Goal: Communication & Community: Answer question/provide support

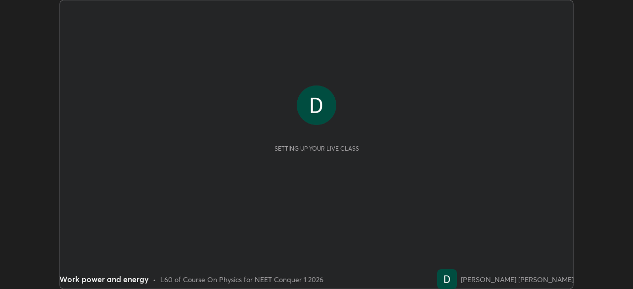
scroll to position [289, 633]
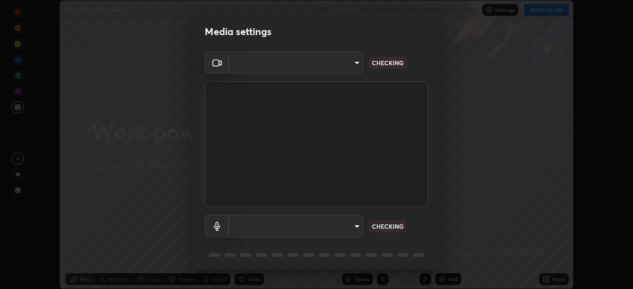
click at [554, 8] on div "Media settings ​ CHECKING ​ CHECKING 1 / 5 Next" at bounding box center [316, 144] width 633 height 289
type input "bbfd6cf7026d504dd468edf870e60777175f15071da0e6f82e0d5b970fd68df4"
type input "default"
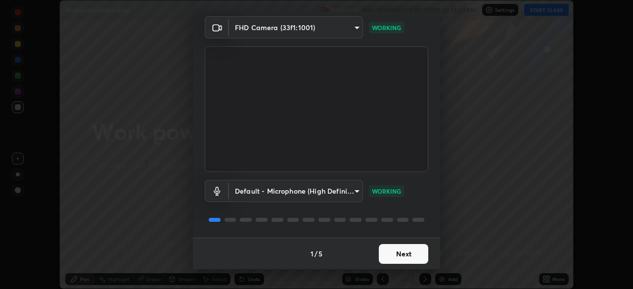
click at [416, 253] on button "Next" at bounding box center [403, 254] width 49 height 20
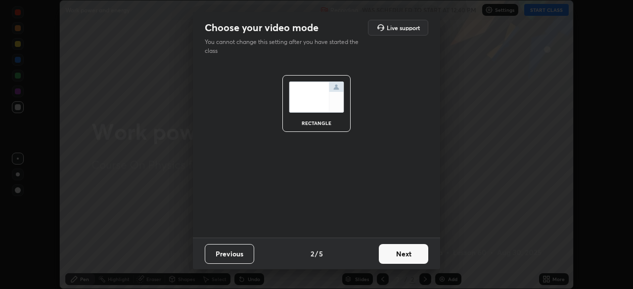
scroll to position [0, 0]
click at [417, 256] on button "Next" at bounding box center [403, 254] width 49 height 20
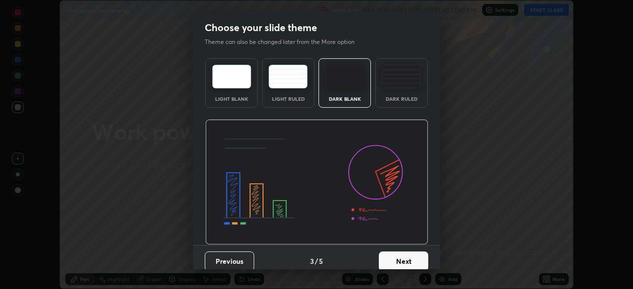
click at [419, 255] on button "Next" at bounding box center [403, 262] width 49 height 20
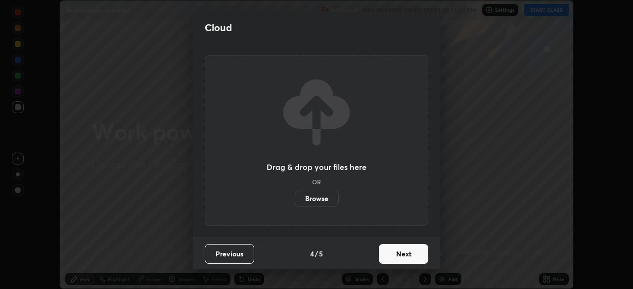
click at [425, 254] on button "Next" at bounding box center [403, 254] width 49 height 20
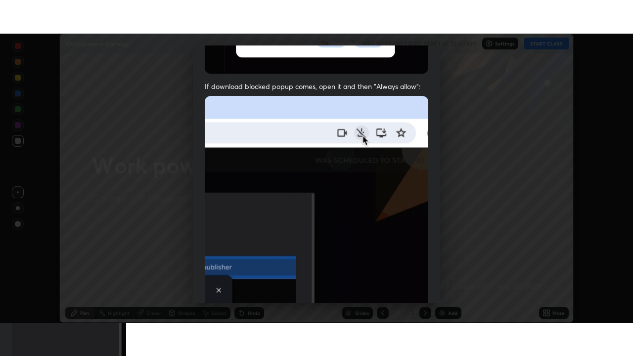
scroll to position [237, 0]
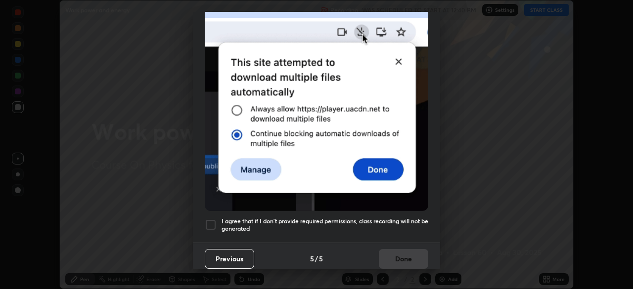
click at [395, 221] on h5 "I agree that if I don't provide required permissions, class recording will not …" at bounding box center [325, 225] width 207 height 15
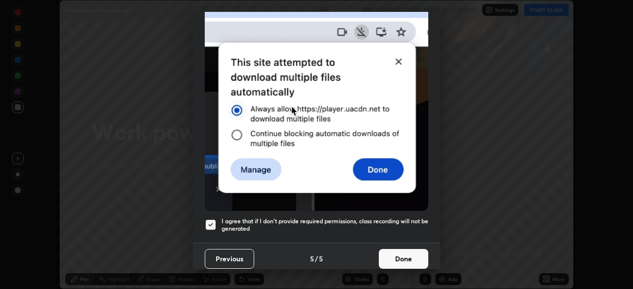
click at [402, 249] on button "Done" at bounding box center [403, 259] width 49 height 20
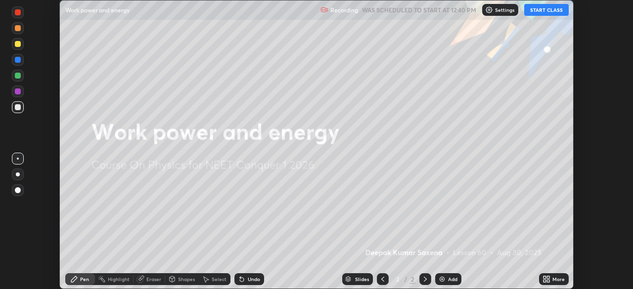
click at [553, 5] on button "START CLASS" at bounding box center [546, 10] width 45 height 12
click at [551, 280] on div "More" at bounding box center [554, 280] width 30 height 12
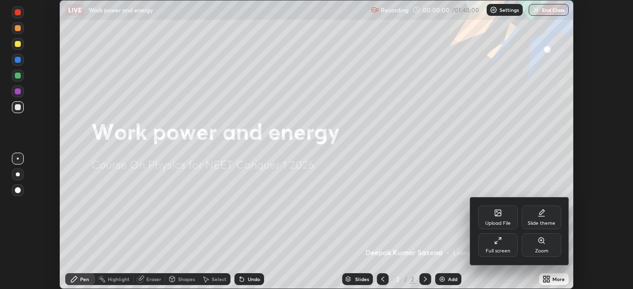
click at [508, 249] on div "Full screen" at bounding box center [498, 251] width 25 height 5
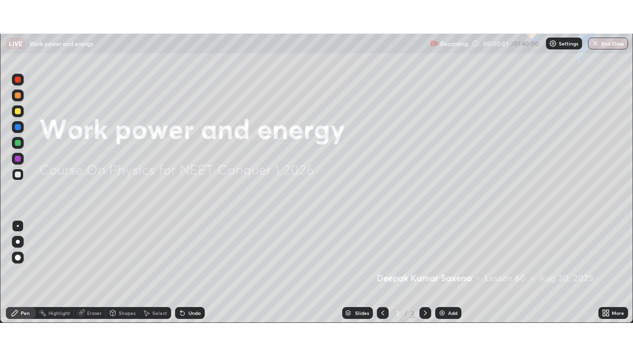
scroll to position [356, 633]
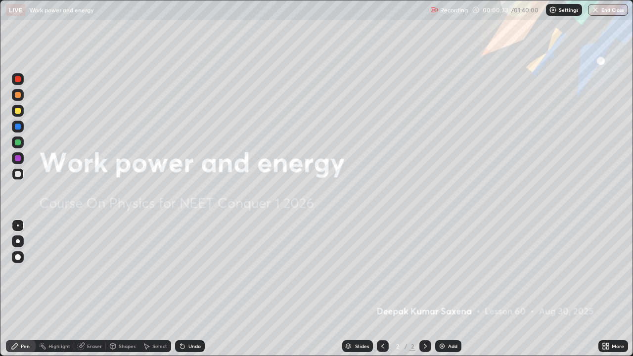
click at [452, 289] on div "Add" at bounding box center [452, 346] width 9 height 5
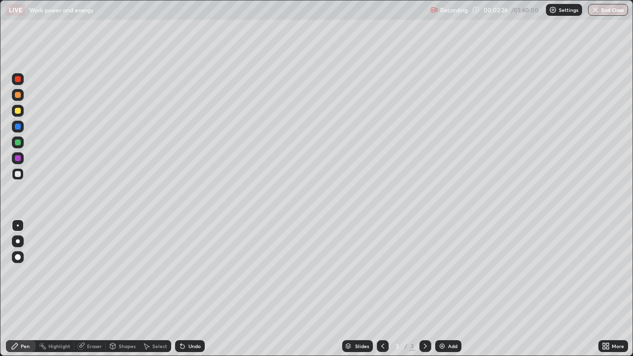
click at [16, 174] on div at bounding box center [18, 174] width 6 height 6
click at [123, 289] on div "Shapes" at bounding box center [127, 346] width 17 height 5
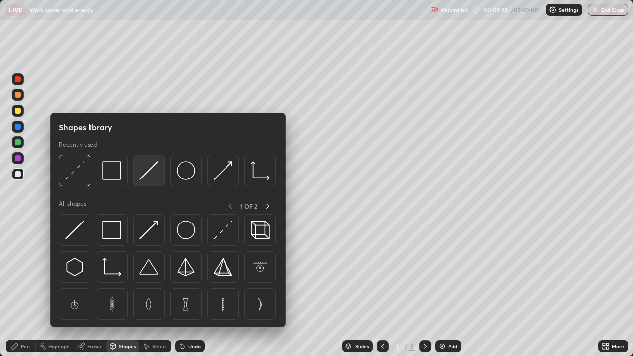
click at [143, 183] on div at bounding box center [149, 171] width 32 height 32
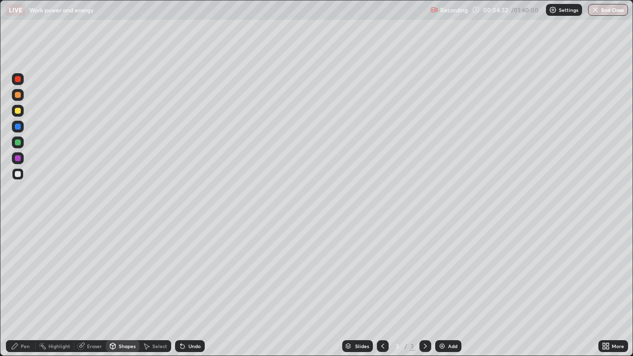
click at [117, 289] on div "Shapes" at bounding box center [123, 346] width 34 height 12
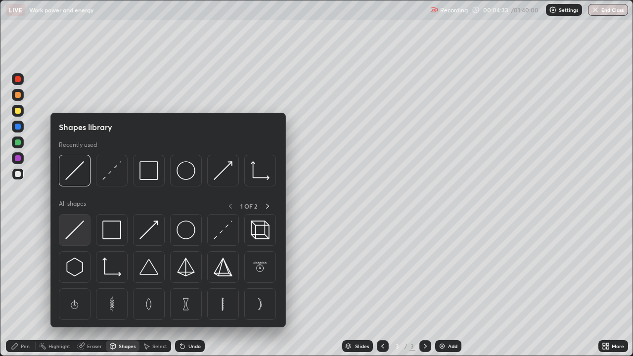
click at [77, 228] on img at bounding box center [74, 230] width 19 height 19
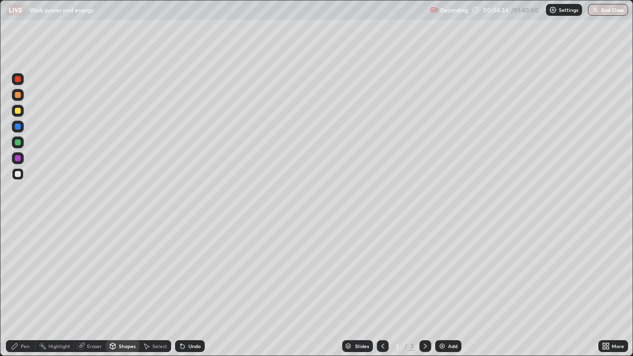
click at [27, 289] on div "Pen" at bounding box center [25, 346] width 9 height 5
click at [449, 289] on div "Add" at bounding box center [452, 346] width 9 height 5
click at [382, 289] on icon at bounding box center [383, 346] width 8 height 8
click at [425, 289] on icon at bounding box center [426, 346] width 8 height 8
click at [381, 289] on icon at bounding box center [383, 346] width 8 height 8
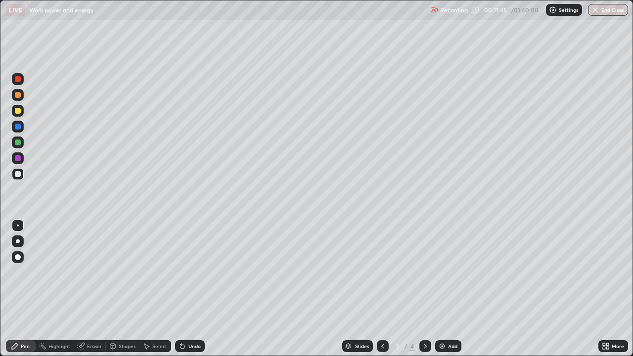
click at [430, 289] on div at bounding box center [426, 346] width 12 height 12
click at [382, 289] on icon at bounding box center [383, 346] width 8 height 8
click at [425, 289] on icon at bounding box center [425, 346] width 3 height 5
click at [447, 289] on div "Add" at bounding box center [448, 346] width 26 height 12
click at [129, 289] on div "Shapes" at bounding box center [127, 346] width 17 height 5
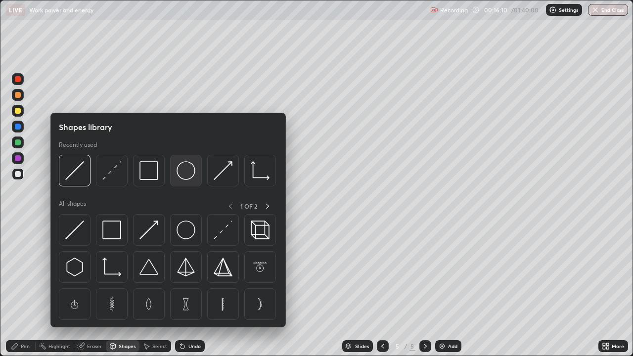
click at [182, 174] on img at bounding box center [186, 170] width 19 height 19
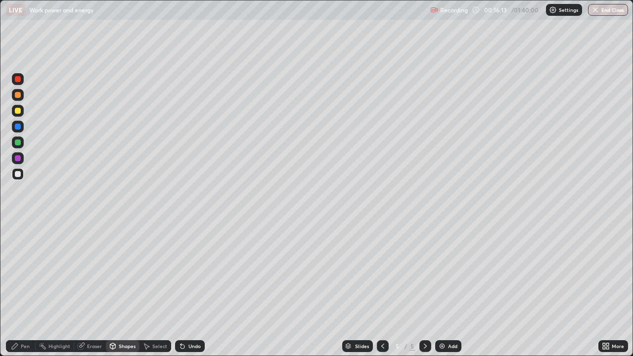
click at [121, 289] on div "Shapes" at bounding box center [127, 346] width 17 height 5
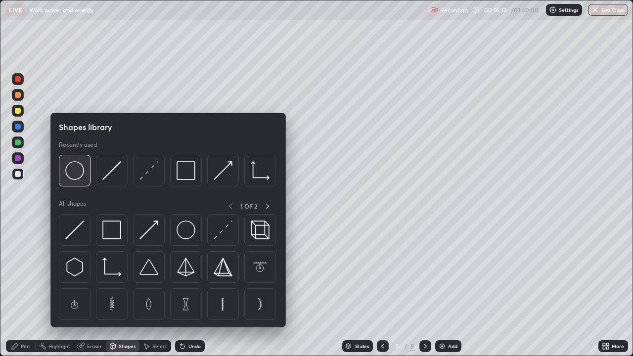
click at [77, 173] on img at bounding box center [74, 170] width 19 height 19
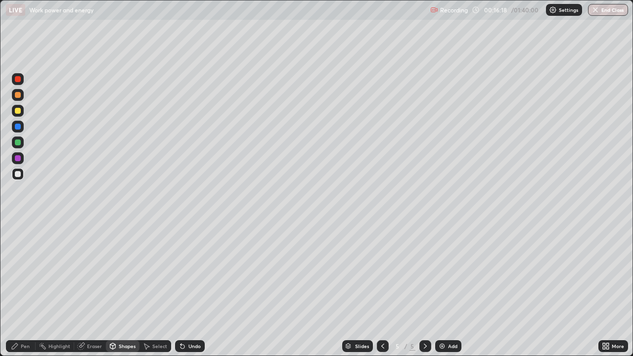
click at [21, 289] on div "Pen" at bounding box center [25, 346] width 9 height 5
click at [17, 111] on div at bounding box center [18, 111] width 6 height 6
click at [445, 289] on div "Add" at bounding box center [448, 346] width 26 height 12
click at [19, 113] on div at bounding box center [18, 111] width 6 height 6
click at [126, 289] on div "Shapes" at bounding box center [127, 346] width 17 height 5
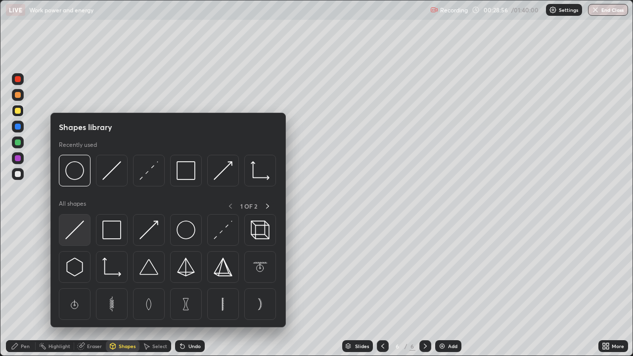
click at [84, 232] on img at bounding box center [74, 230] width 19 height 19
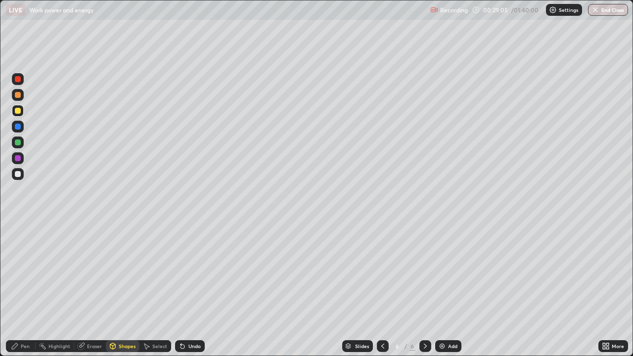
click at [124, 289] on div "Shapes" at bounding box center [127, 346] width 17 height 5
click at [91, 289] on div "Eraser" at bounding box center [94, 346] width 15 height 5
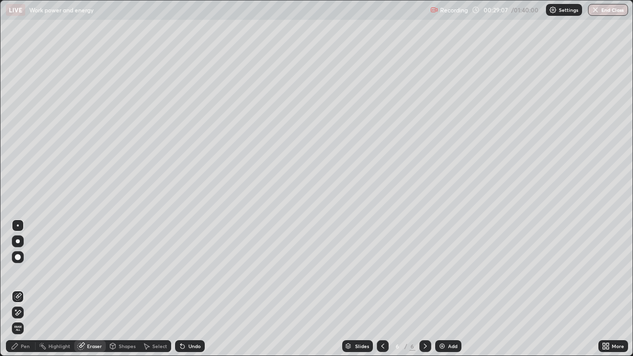
click at [18, 226] on div at bounding box center [18, 226] width 2 height 2
click at [25, 289] on div "Pen" at bounding box center [21, 346] width 30 height 12
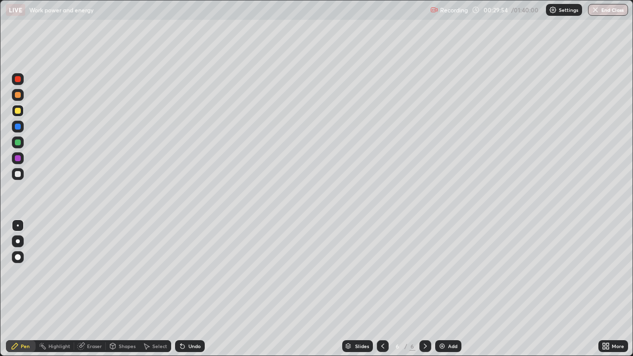
click at [18, 174] on div at bounding box center [18, 174] width 6 height 6
click at [123, 289] on div "Shapes" at bounding box center [127, 346] width 17 height 5
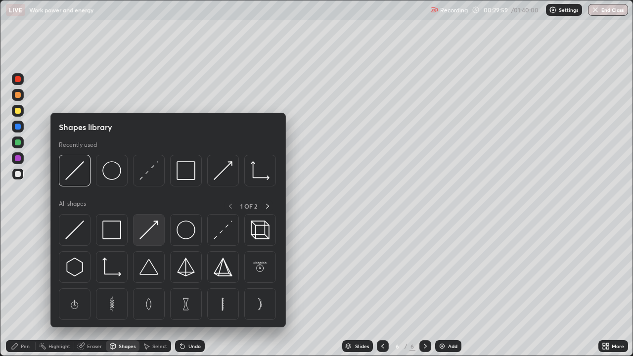
click at [145, 231] on img at bounding box center [149, 230] width 19 height 19
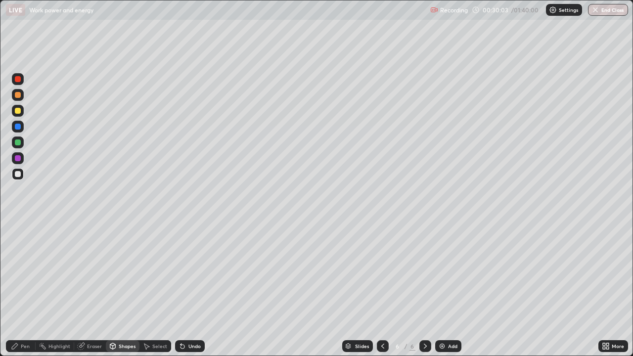
click at [30, 289] on div "Pen" at bounding box center [21, 346] width 30 height 12
click at [121, 289] on div "Shapes" at bounding box center [127, 346] width 17 height 5
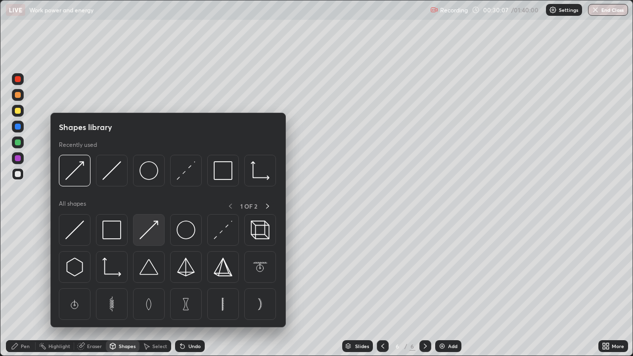
click at [148, 235] on img at bounding box center [149, 230] width 19 height 19
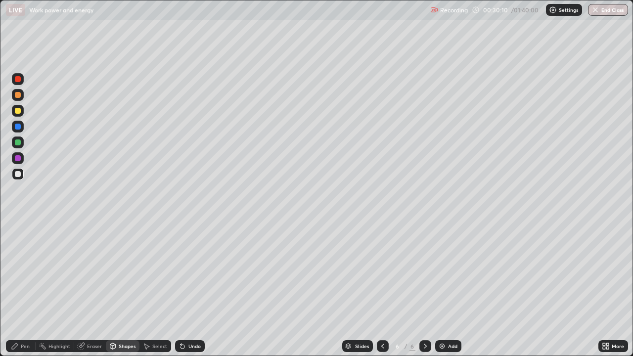
click at [13, 289] on icon at bounding box center [15, 346] width 8 height 8
click at [123, 289] on div "Shapes" at bounding box center [127, 346] width 17 height 5
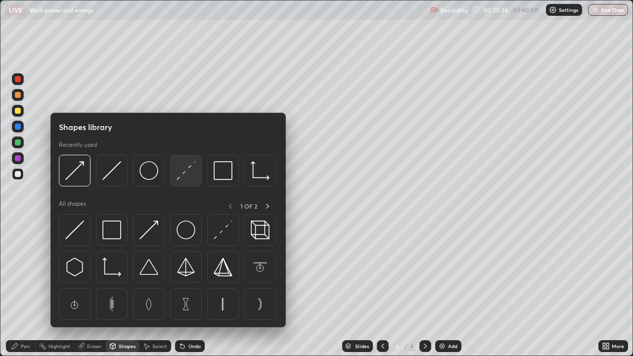
click at [181, 174] on img at bounding box center [186, 170] width 19 height 19
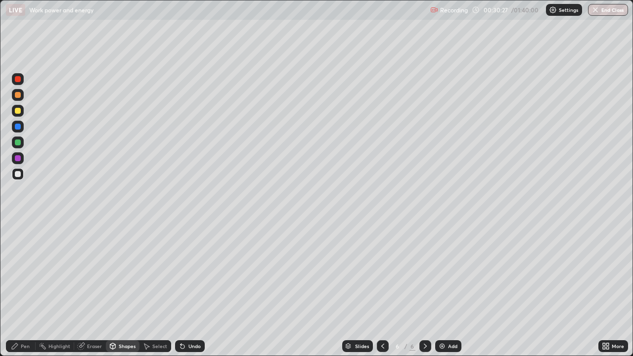
click at [29, 289] on div "Pen" at bounding box center [25, 346] width 9 height 5
click at [127, 289] on div "Shapes" at bounding box center [127, 346] width 17 height 5
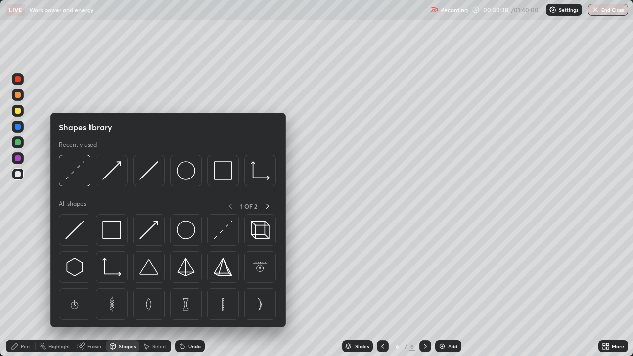
click at [148, 232] on img at bounding box center [149, 230] width 19 height 19
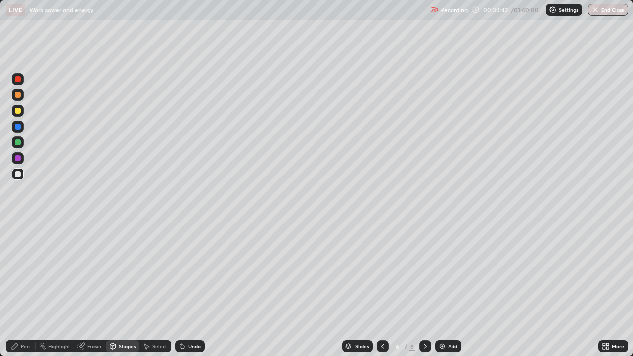
click at [27, 289] on div "Pen" at bounding box center [25, 346] width 9 height 5
click at [19, 126] on div at bounding box center [18, 127] width 6 height 6
click at [17, 112] on div at bounding box center [18, 111] width 6 height 6
click at [126, 289] on div "Shapes" at bounding box center [127, 346] width 17 height 5
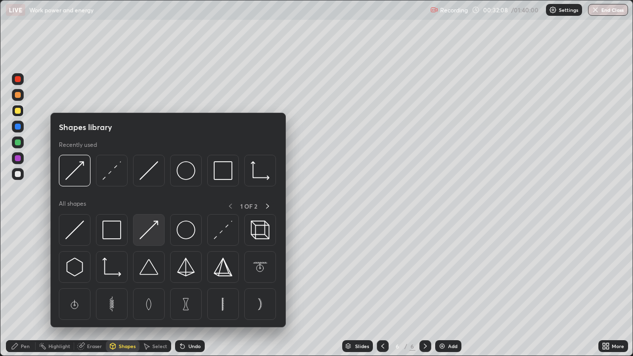
click at [145, 234] on img at bounding box center [149, 230] width 19 height 19
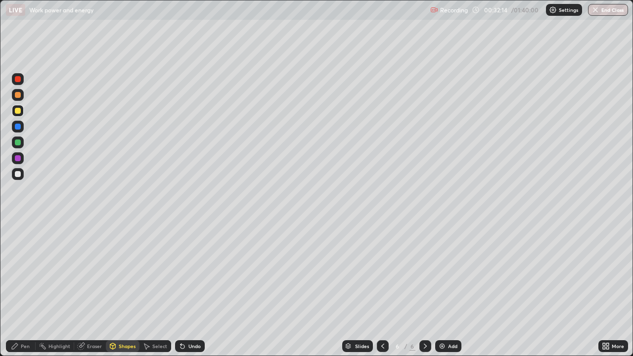
click at [23, 289] on div "Pen" at bounding box center [25, 346] width 9 height 5
click at [446, 289] on div "Add" at bounding box center [448, 346] width 26 height 12
click at [382, 289] on icon at bounding box center [383, 346] width 8 height 8
click at [425, 289] on icon at bounding box center [426, 346] width 8 height 8
click at [377, 289] on div at bounding box center [383, 346] width 12 height 12
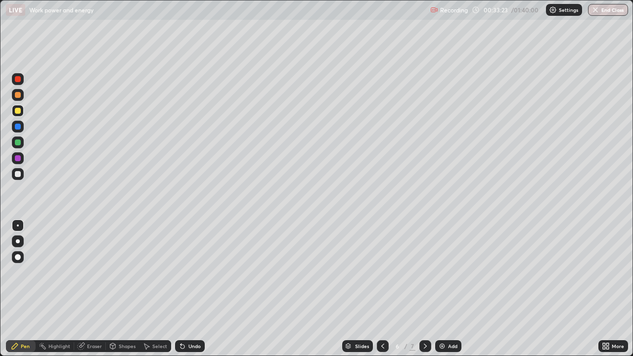
click at [425, 289] on icon at bounding box center [426, 346] width 8 height 8
click at [188, 289] on div "Undo" at bounding box center [190, 346] width 30 height 12
click at [191, 289] on div "Undo" at bounding box center [195, 346] width 12 height 5
click at [189, 289] on div "Undo" at bounding box center [195, 346] width 12 height 5
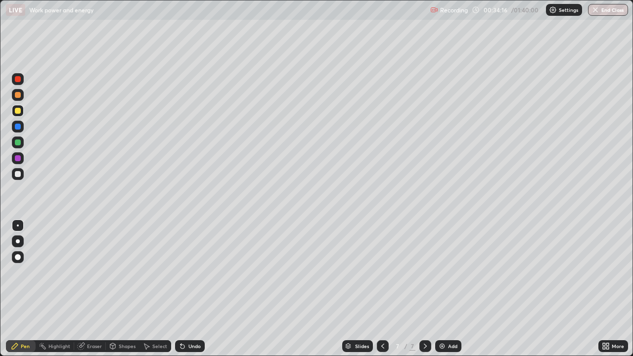
click at [91, 289] on div "Eraser" at bounding box center [94, 346] width 15 height 5
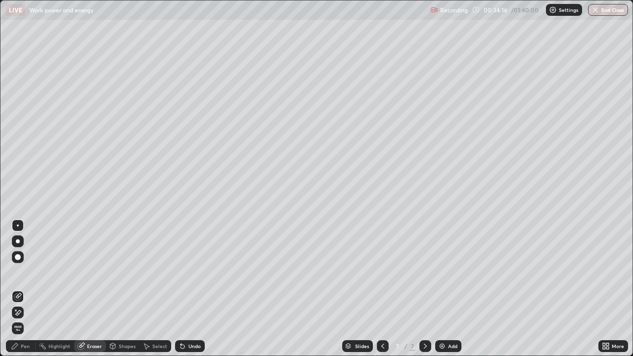
click at [18, 257] on div at bounding box center [18, 257] width 6 height 6
click at [25, 289] on div "Pen" at bounding box center [25, 346] width 9 height 5
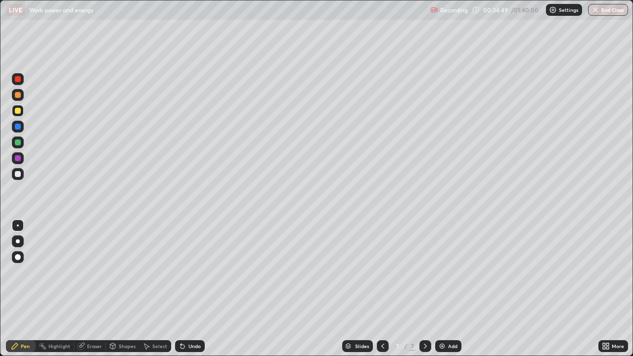
click at [383, 289] on icon at bounding box center [383, 346] width 8 height 8
click at [382, 289] on icon at bounding box center [383, 346] width 8 height 8
click at [425, 289] on icon at bounding box center [426, 346] width 8 height 8
click at [382, 289] on icon at bounding box center [383, 346] width 8 height 8
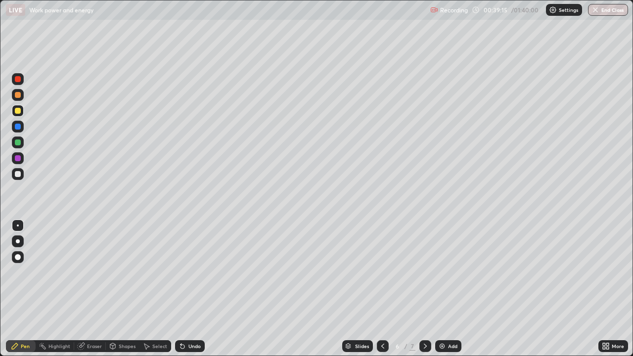
click at [425, 289] on icon at bounding box center [426, 346] width 8 height 8
click at [427, 289] on div at bounding box center [426, 346] width 12 height 12
click at [386, 289] on div at bounding box center [383, 346] width 12 height 12
click at [425, 289] on icon at bounding box center [426, 346] width 8 height 8
click at [449, 289] on div "Add" at bounding box center [452, 346] width 9 height 5
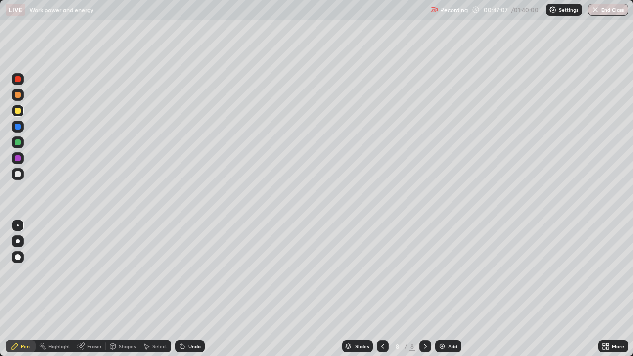
click at [386, 289] on div at bounding box center [383, 346] width 12 height 12
click at [382, 289] on icon at bounding box center [383, 346] width 8 height 8
click at [426, 289] on icon at bounding box center [426, 346] width 8 height 8
click at [382, 289] on icon at bounding box center [383, 346] width 8 height 8
click at [429, 289] on div at bounding box center [426, 346] width 12 height 12
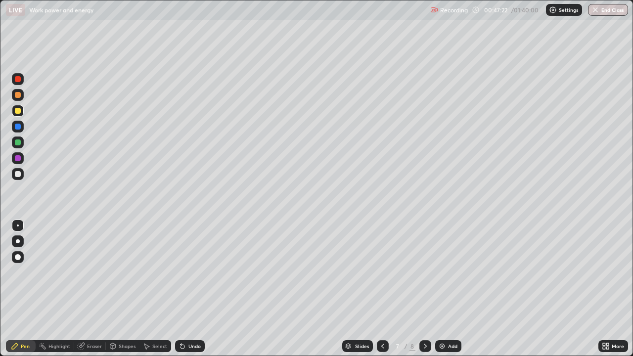
click at [413, 289] on div "8" at bounding box center [413, 346] width 6 height 9
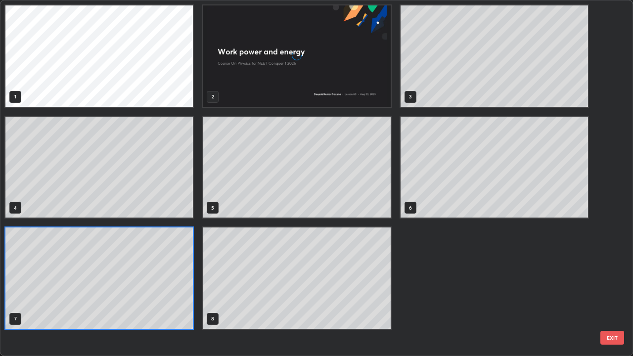
scroll to position [352, 627]
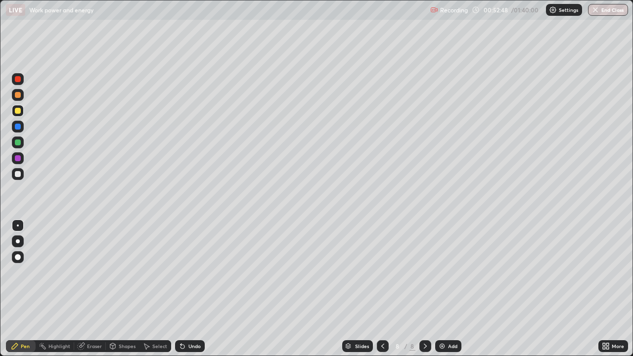
click at [383, 289] on div at bounding box center [383, 346] width 12 height 12
click at [448, 289] on div "Add" at bounding box center [452, 346] width 9 height 5
click at [22, 173] on div at bounding box center [18, 174] width 12 height 12
click at [193, 289] on div "Undo" at bounding box center [195, 346] width 12 height 5
click at [192, 289] on div "Undo" at bounding box center [195, 346] width 12 height 5
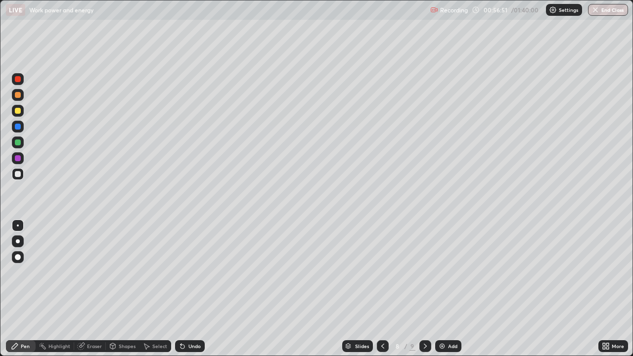
click at [129, 289] on div "Shapes" at bounding box center [127, 346] width 17 height 5
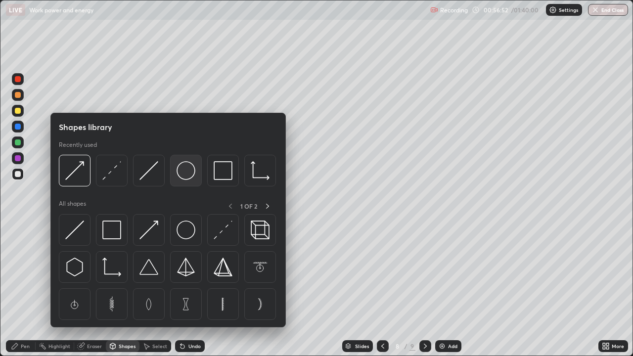
click at [179, 175] on img at bounding box center [186, 170] width 19 height 19
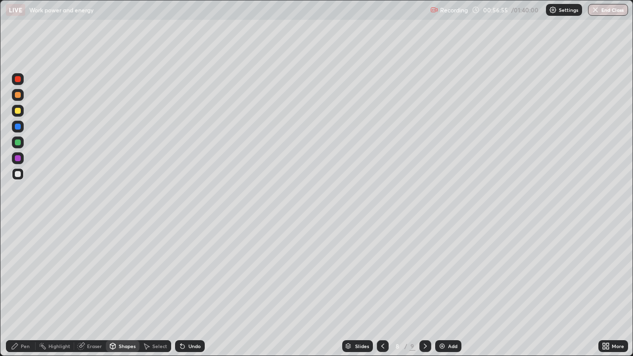
click at [129, 289] on div "Shapes" at bounding box center [127, 346] width 17 height 5
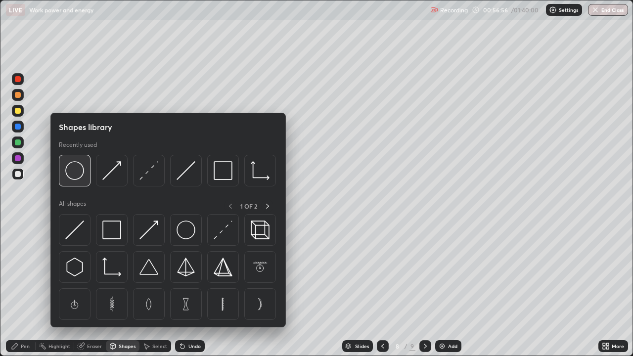
click at [82, 174] on img at bounding box center [74, 170] width 19 height 19
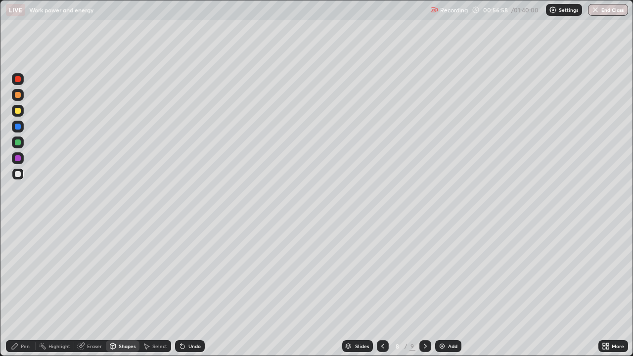
click at [190, 289] on div "Undo" at bounding box center [190, 346] width 30 height 12
click at [191, 289] on div "Undo" at bounding box center [190, 346] width 30 height 12
click at [25, 289] on div "Pen" at bounding box center [25, 346] width 9 height 5
click at [191, 289] on div "Undo" at bounding box center [195, 346] width 12 height 5
click at [18, 111] on div at bounding box center [18, 111] width 6 height 6
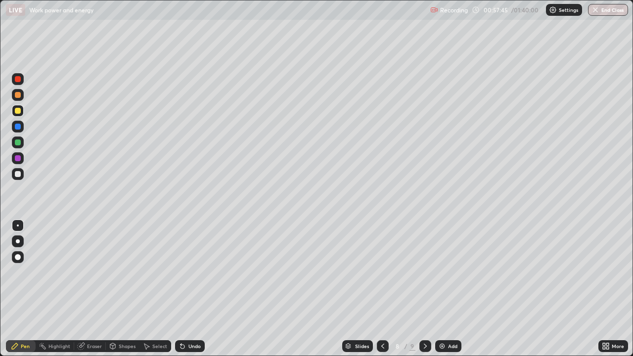
click at [120, 289] on div "Shapes" at bounding box center [127, 346] width 17 height 5
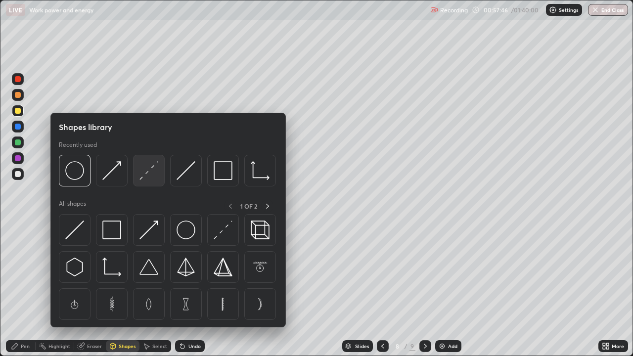
click at [150, 169] on img at bounding box center [149, 170] width 19 height 19
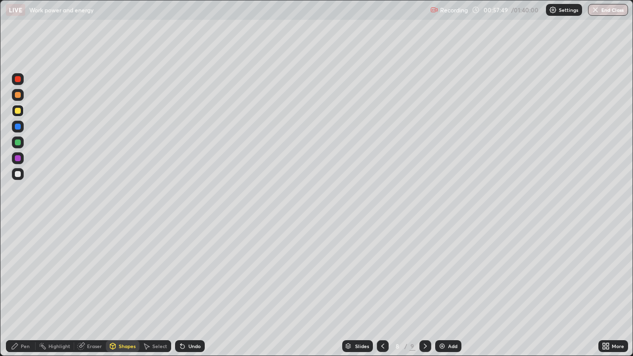
click at [22, 289] on div "Pen" at bounding box center [25, 346] width 9 height 5
click at [445, 289] on img at bounding box center [442, 346] width 8 height 8
click at [187, 289] on div "Undo" at bounding box center [190, 346] width 30 height 12
click at [190, 289] on div "Undo" at bounding box center [190, 346] width 30 height 12
click at [91, 289] on div "Eraser" at bounding box center [94, 346] width 15 height 5
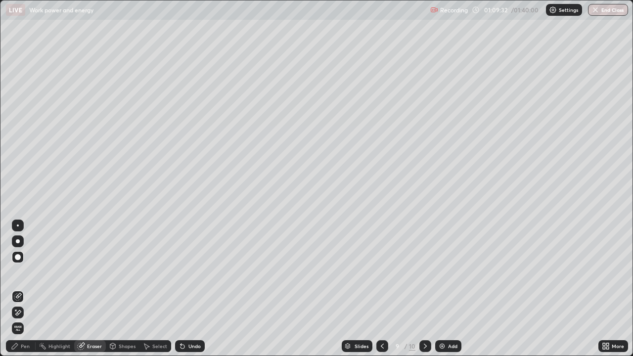
click at [22, 289] on div "Pen" at bounding box center [25, 346] width 9 height 5
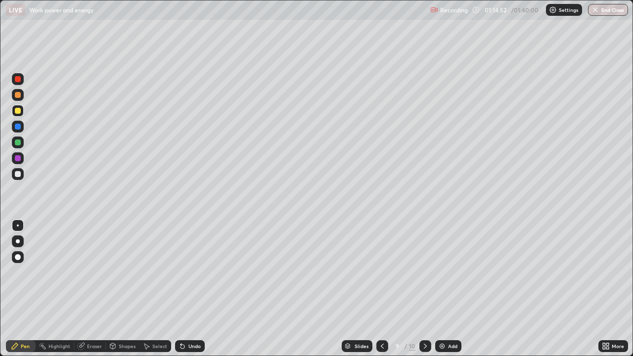
click at [444, 289] on div "Add" at bounding box center [448, 346] width 26 height 12
click at [382, 289] on icon at bounding box center [383, 346] width 8 height 8
click at [420, 289] on div at bounding box center [426, 346] width 12 height 12
click at [382, 289] on icon at bounding box center [383, 346] width 8 height 8
click at [424, 289] on icon at bounding box center [426, 346] width 8 height 8
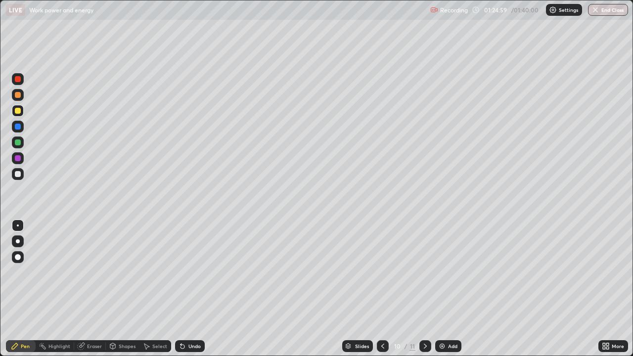
click at [442, 289] on img at bounding box center [442, 346] width 8 height 8
click at [97, 289] on div "Eraser" at bounding box center [94, 346] width 15 height 5
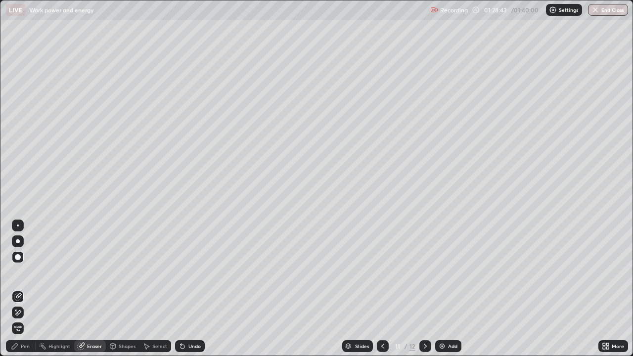
click at [25, 289] on div "Pen" at bounding box center [25, 346] width 9 height 5
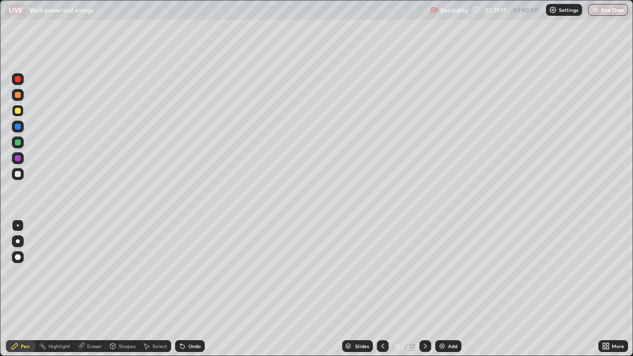
click at [90, 289] on div "Eraser" at bounding box center [94, 346] width 15 height 5
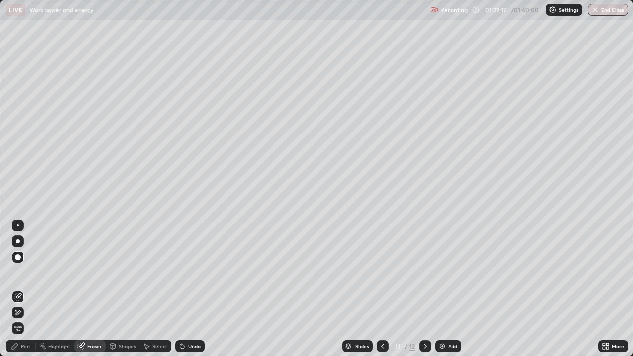
click at [18, 226] on div at bounding box center [18, 226] width 2 height 2
click at [20, 289] on div "Pen" at bounding box center [21, 346] width 30 height 12
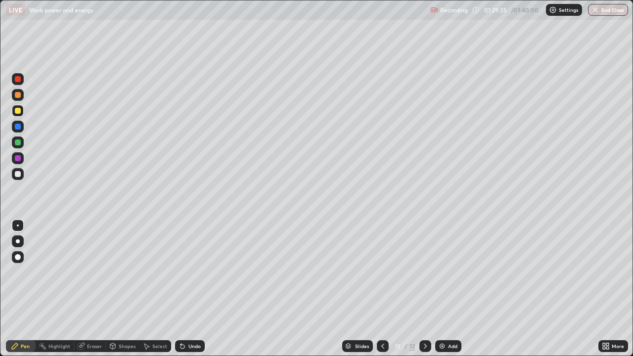
click at [95, 289] on div "Eraser" at bounding box center [94, 346] width 15 height 5
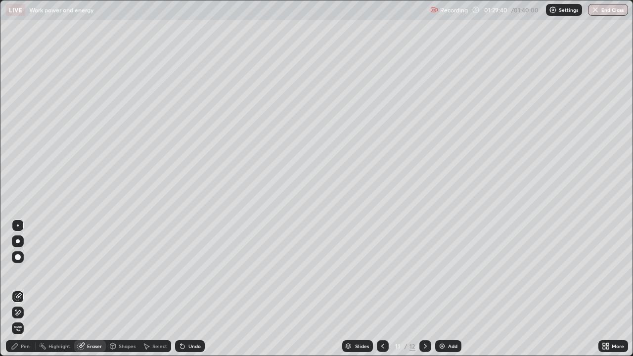
click at [22, 289] on div "Pen" at bounding box center [25, 346] width 9 height 5
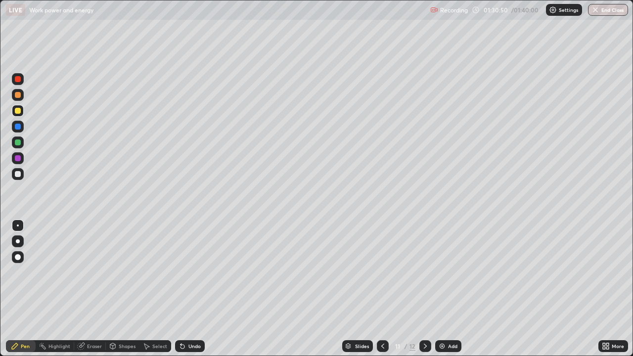
click at [88, 289] on div "Eraser" at bounding box center [94, 346] width 15 height 5
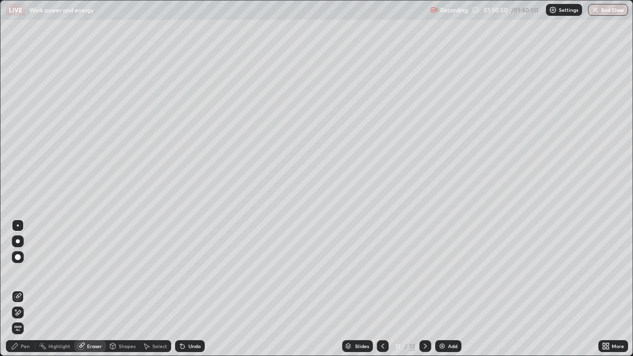
click at [88, 289] on div "Eraser" at bounding box center [94, 346] width 15 height 5
click at [17, 255] on div at bounding box center [18, 257] width 6 height 6
click at [28, 289] on div "Pen" at bounding box center [21, 346] width 30 height 12
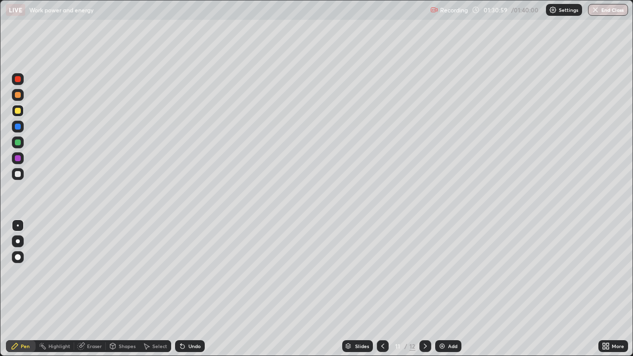
click at [424, 289] on icon at bounding box center [426, 346] width 8 height 8
click at [382, 289] on icon at bounding box center [383, 346] width 8 height 8
click at [128, 289] on div "Shapes" at bounding box center [127, 346] width 17 height 5
click at [29, 217] on div "Erase all" at bounding box center [18, 178] width 24 height 317
click at [88, 289] on div "Eraser" at bounding box center [94, 346] width 15 height 5
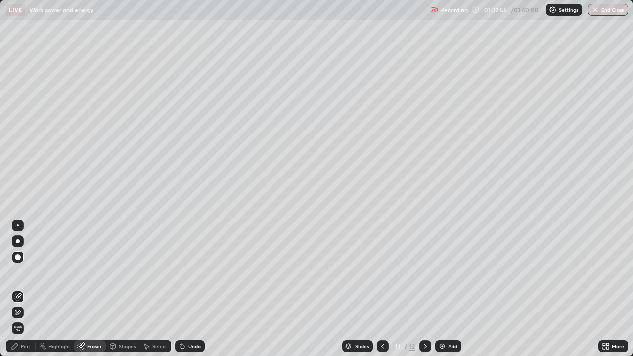
click at [18, 256] on div at bounding box center [18, 257] width 6 height 6
click at [27, 289] on div "Pen" at bounding box center [25, 346] width 9 height 5
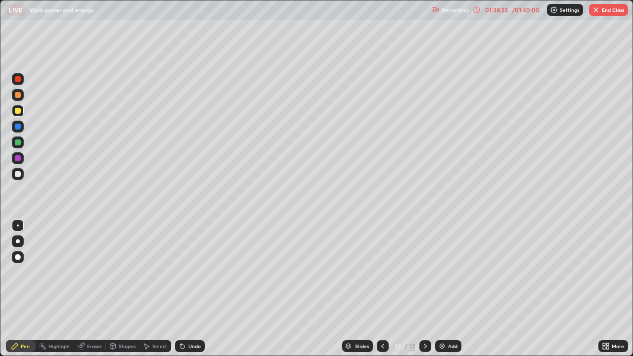
click at [606, 12] on button "End Class" at bounding box center [608, 10] width 39 height 12
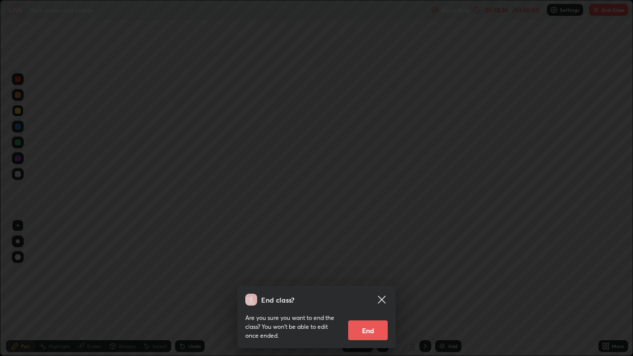
click at [377, 289] on button "End" at bounding box center [368, 331] width 40 height 20
